Goal: Transaction & Acquisition: Purchase product/service

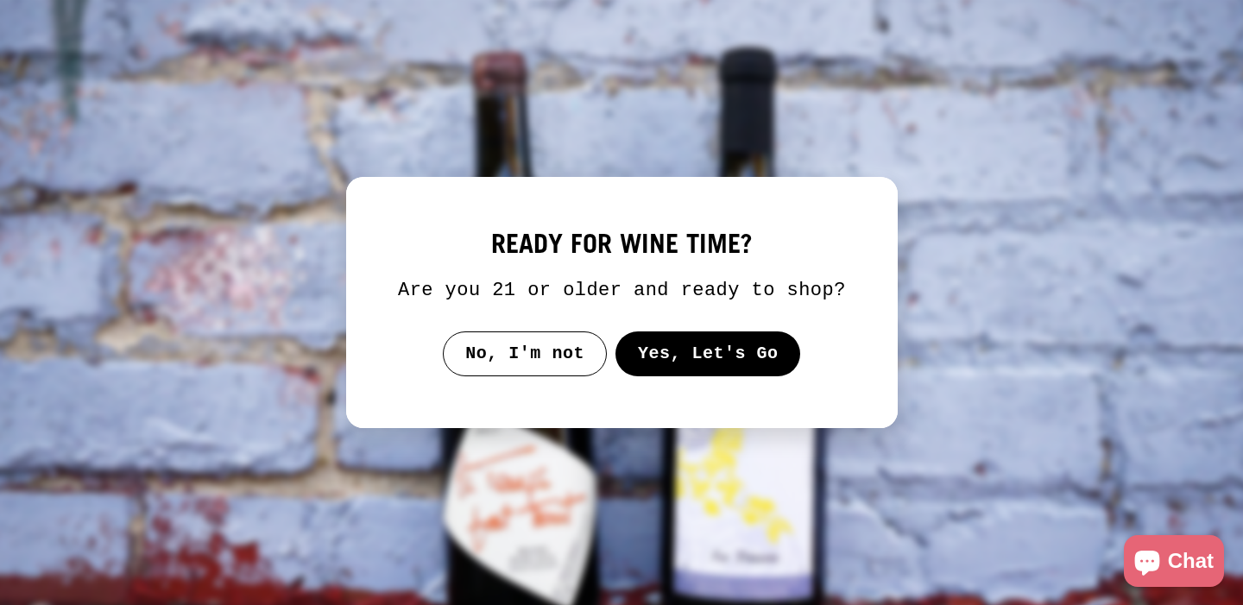
click at [685, 357] on button "Yes, Let's Go" at bounding box center [707, 353] width 186 height 45
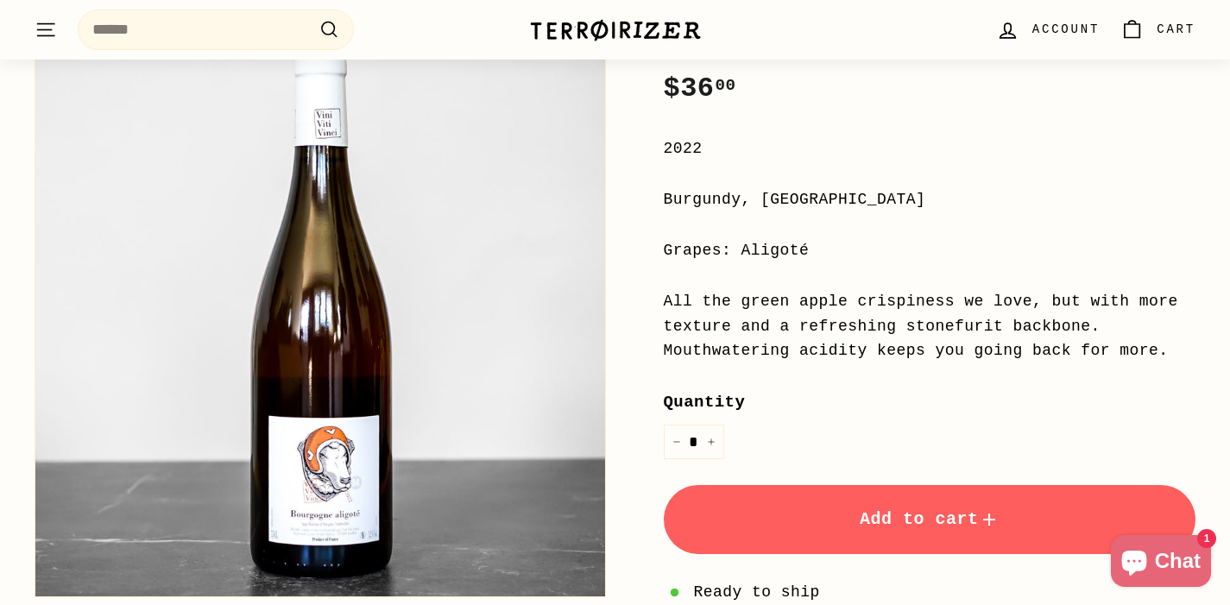
scroll to position [463, 0]
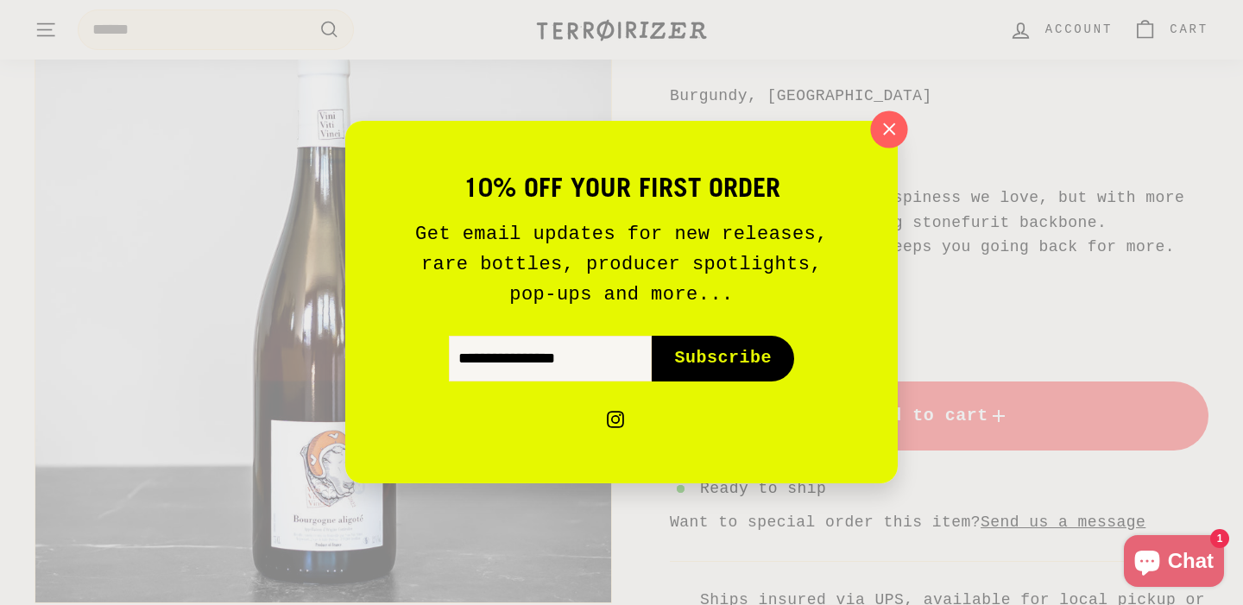
click at [887, 117] on icon "button" at bounding box center [889, 129] width 26 height 26
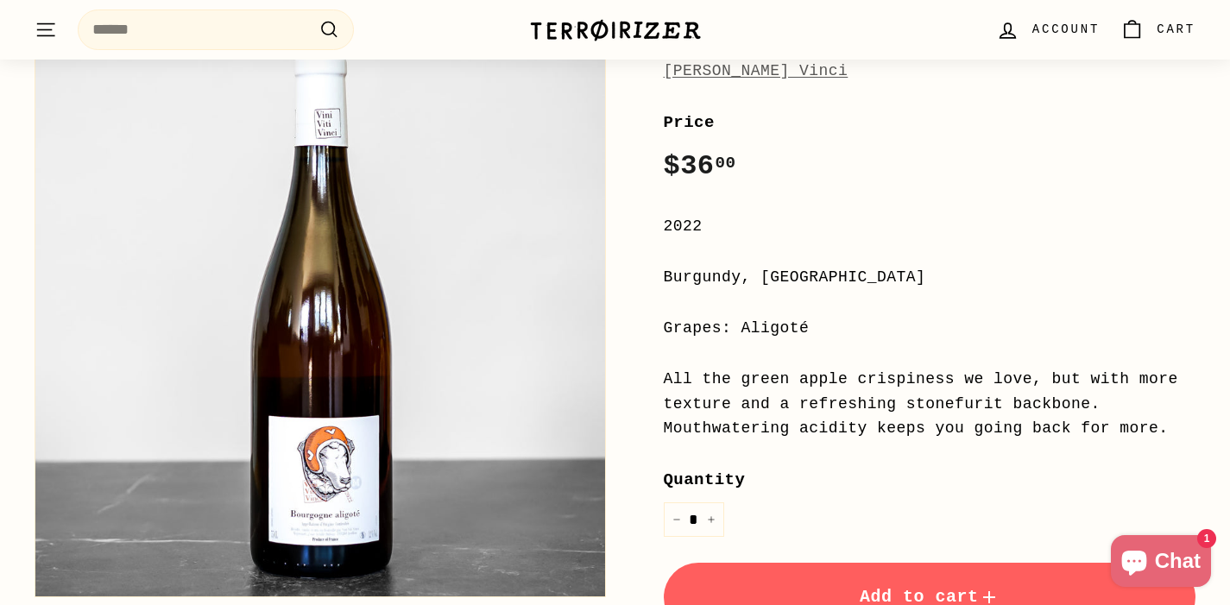
scroll to position [293, 0]
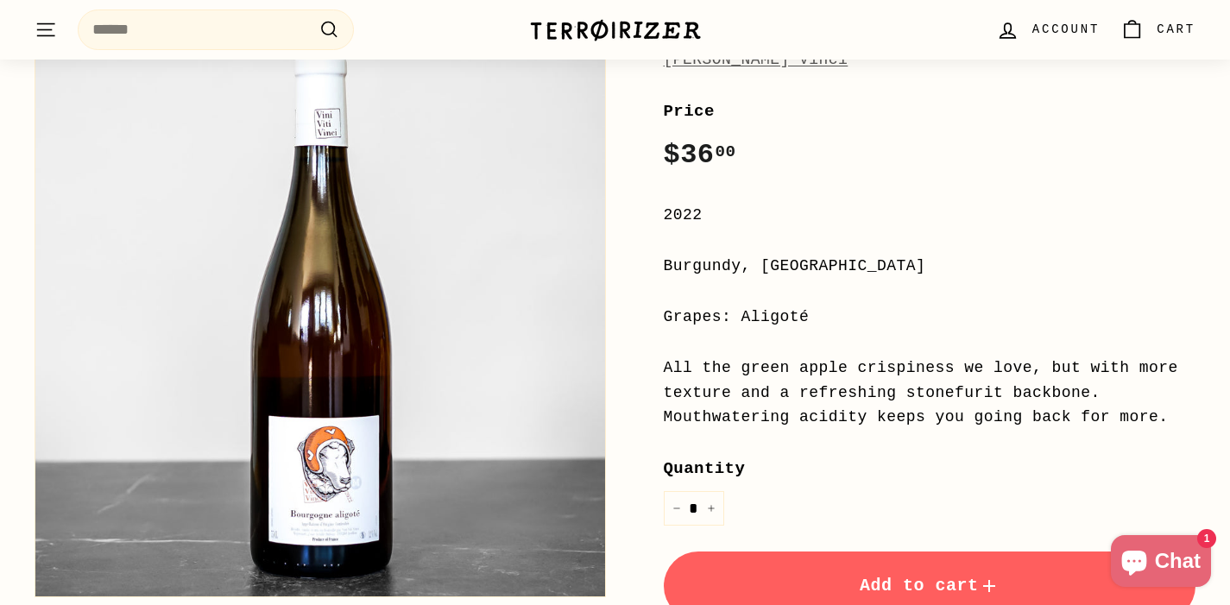
click at [340, 535] on button "Zoom" at bounding box center [320, 312] width 570 height 570
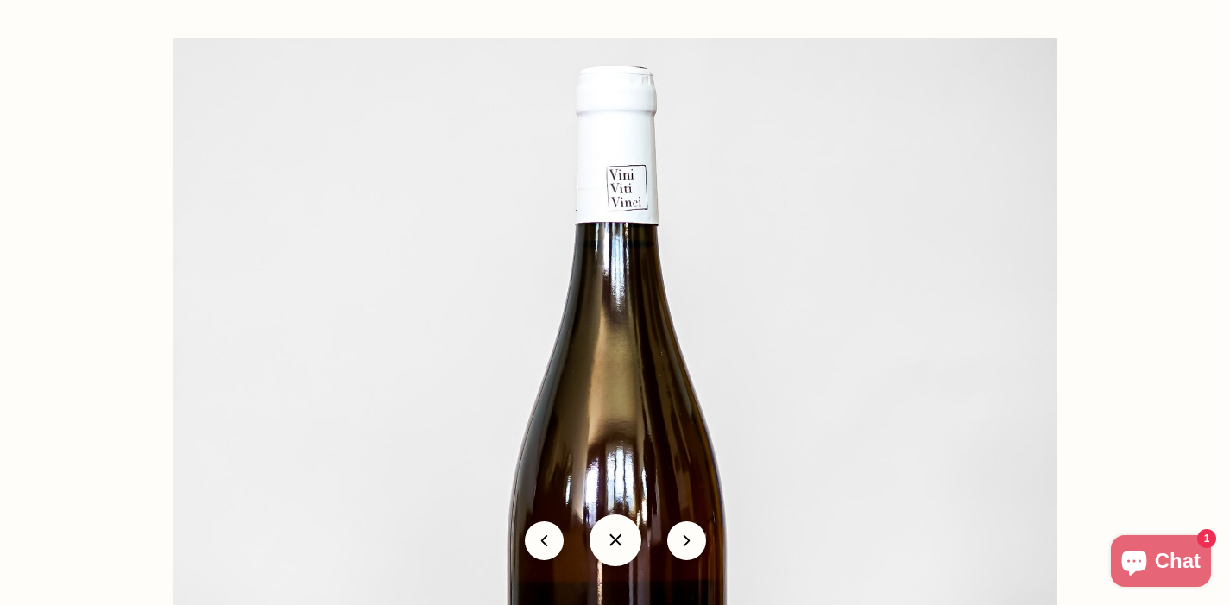
click at [1126, 101] on div at bounding box center [1131, 509] width 1917 height 943
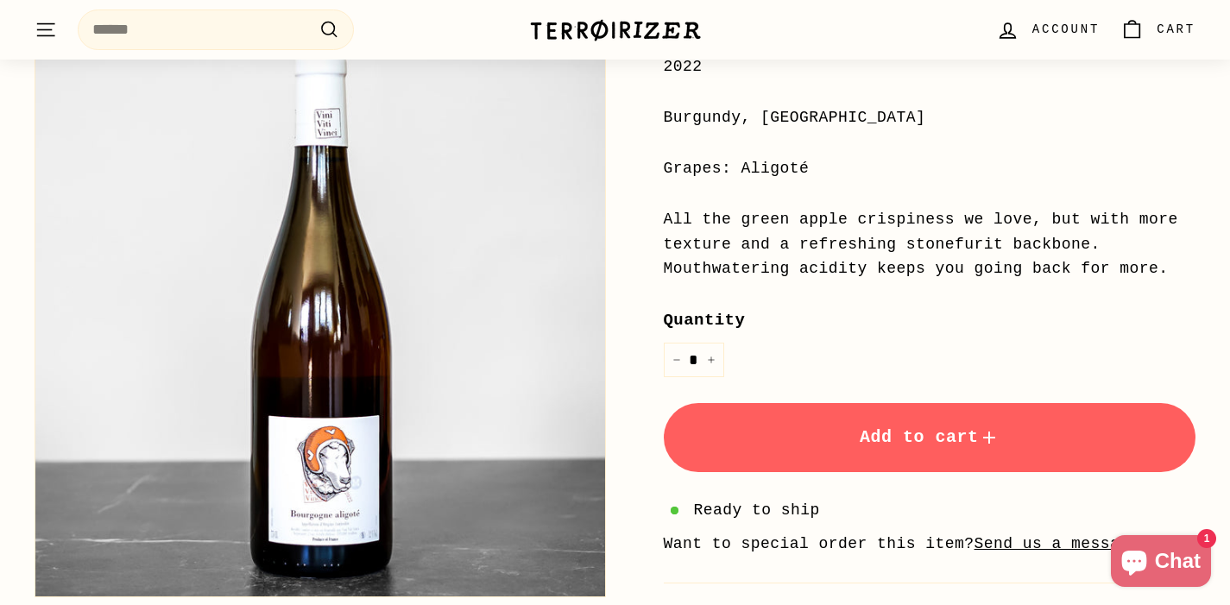
scroll to position [441, 0]
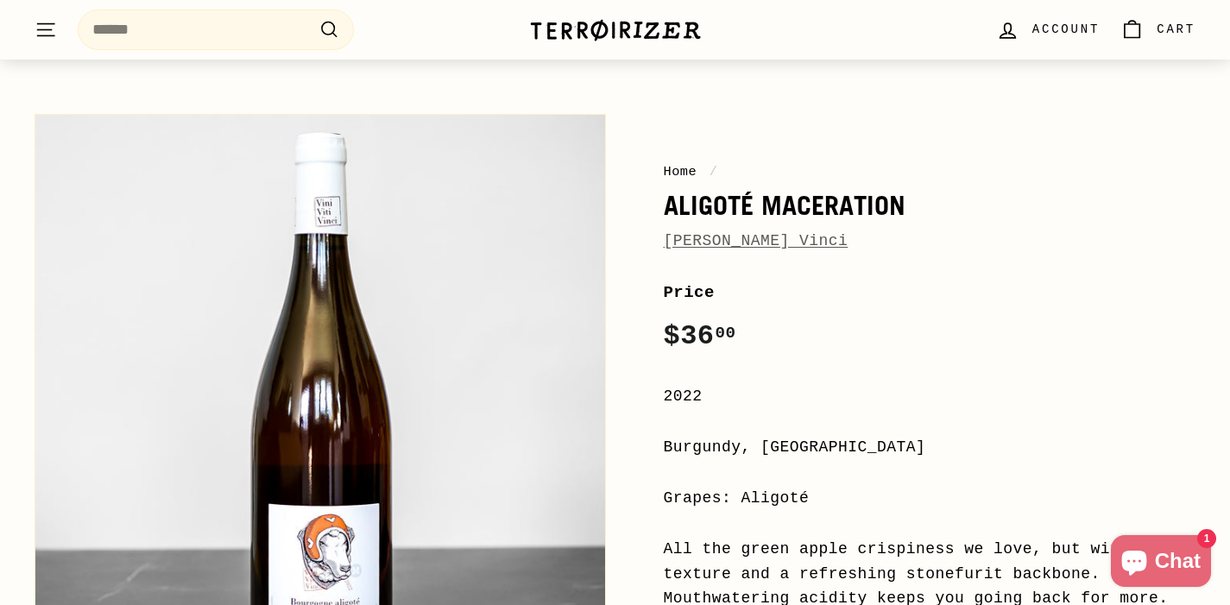
scroll to position [116, 0]
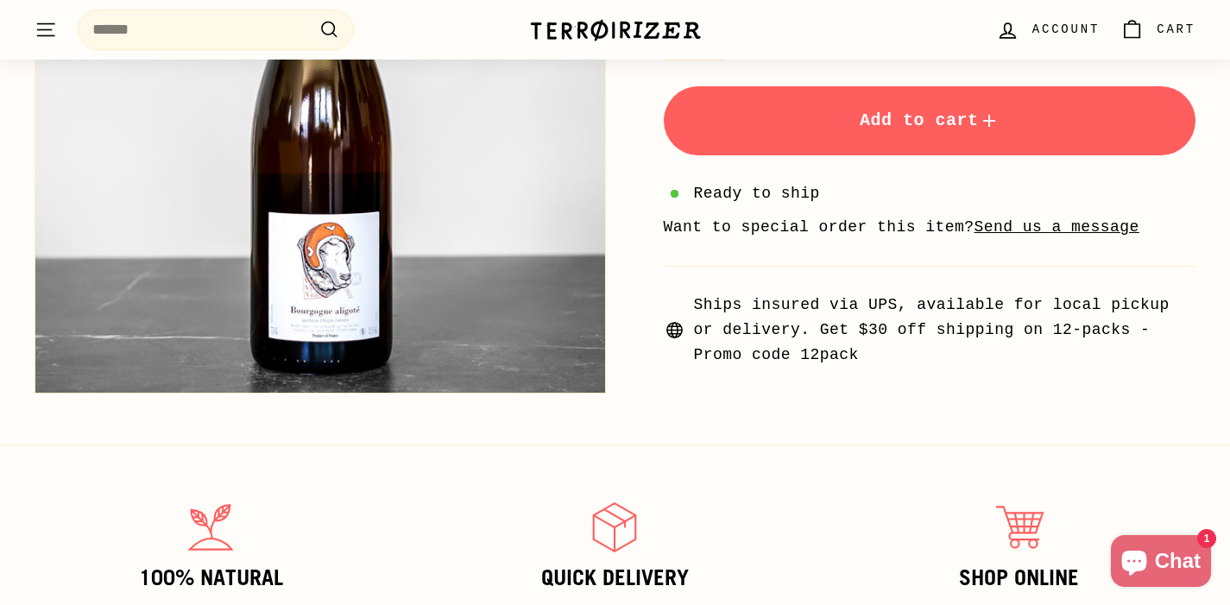
scroll to position [826, 0]
